Goal: Find specific page/section: Find specific page/section

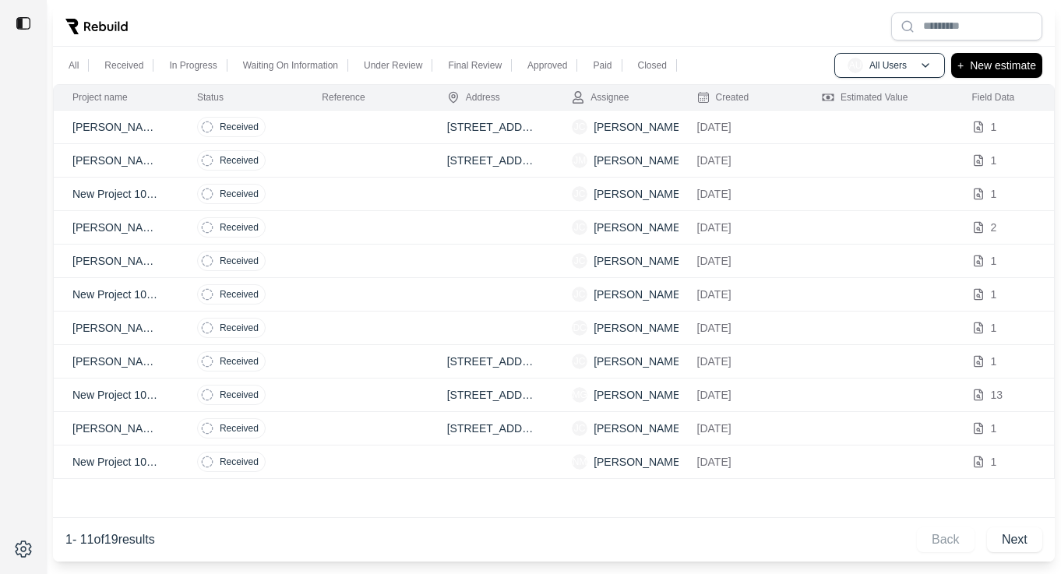
click at [373, 221] on td at bounding box center [365, 228] width 125 height 34
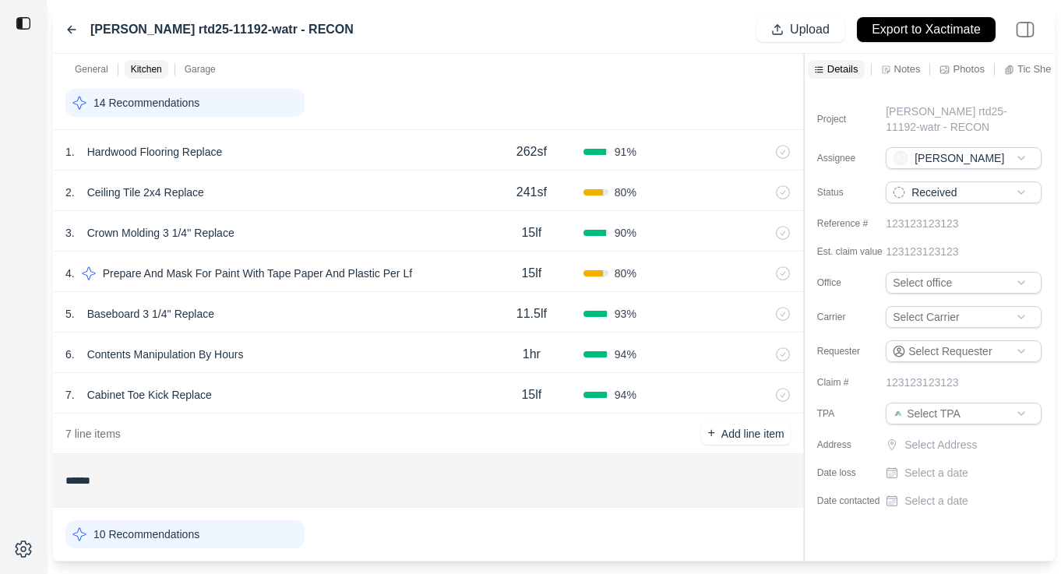
scroll to position [519, 0]
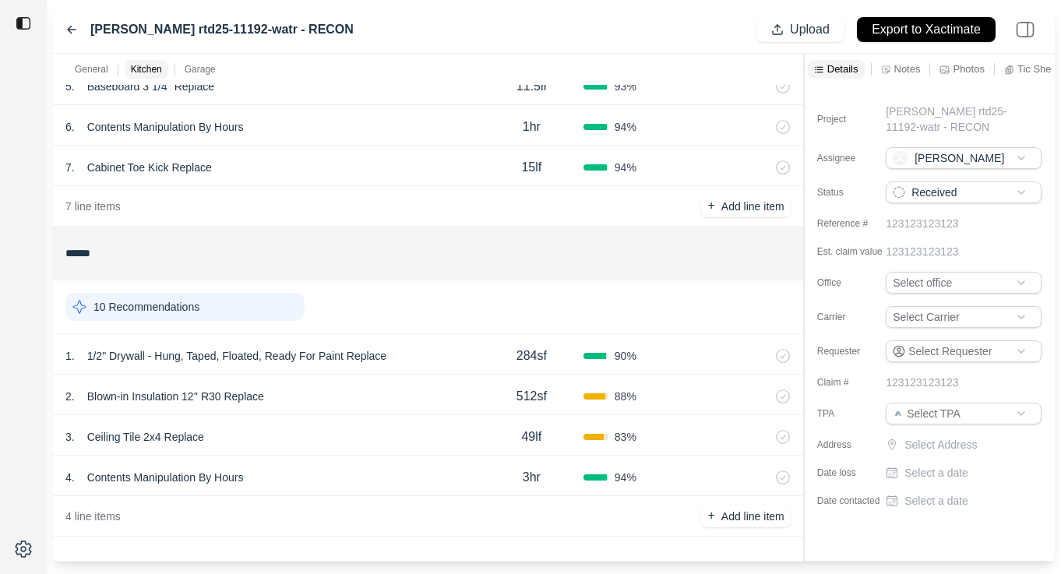
click at [66, 21] on div "Sanford rtd25-11192-watr - RECON" at bounding box center [209, 29] width 288 height 19
click at [67, 24] on icon at bounding box center [71, 29] width 12 height 12
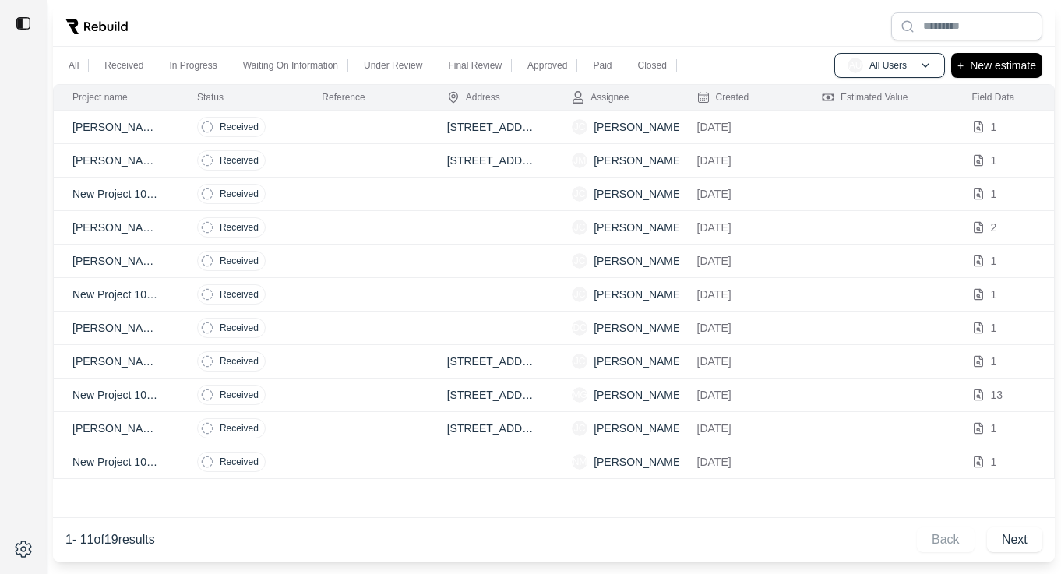
click at [440, 195] on td at bounding box center [491, 195] width 125 height 34
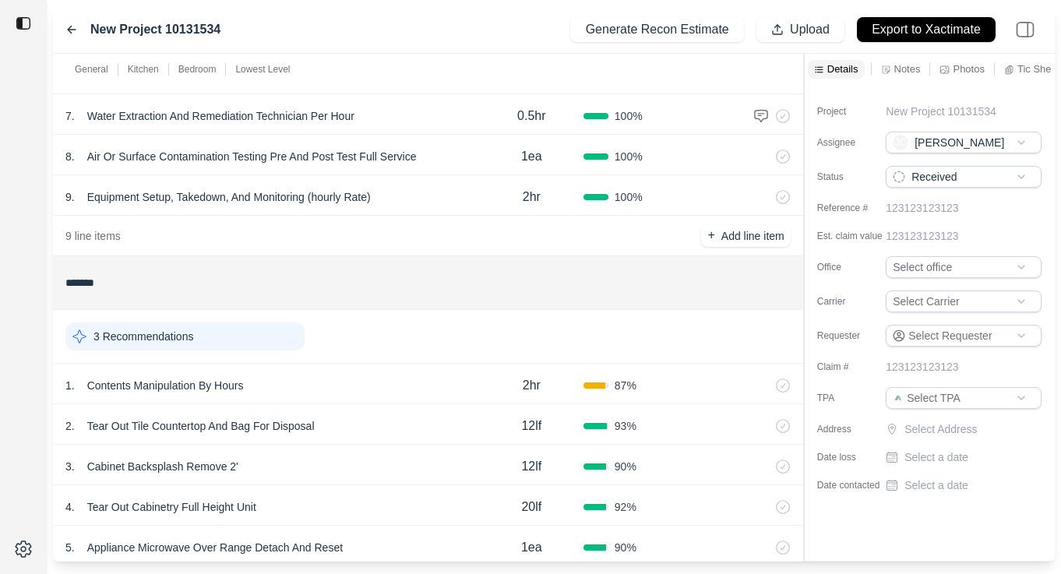
scroll to position [584, 0]
